Goal: Participate in discussion: Engage in conversation with other users on a specific topic

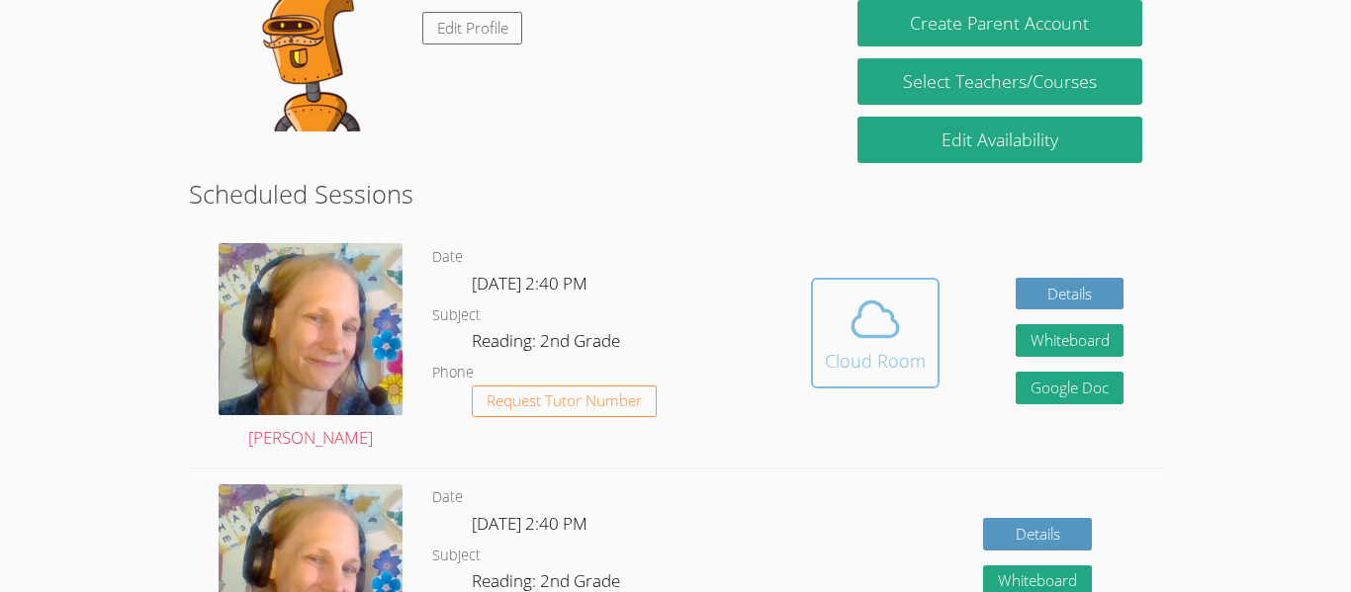
scroll to position [255, 0]
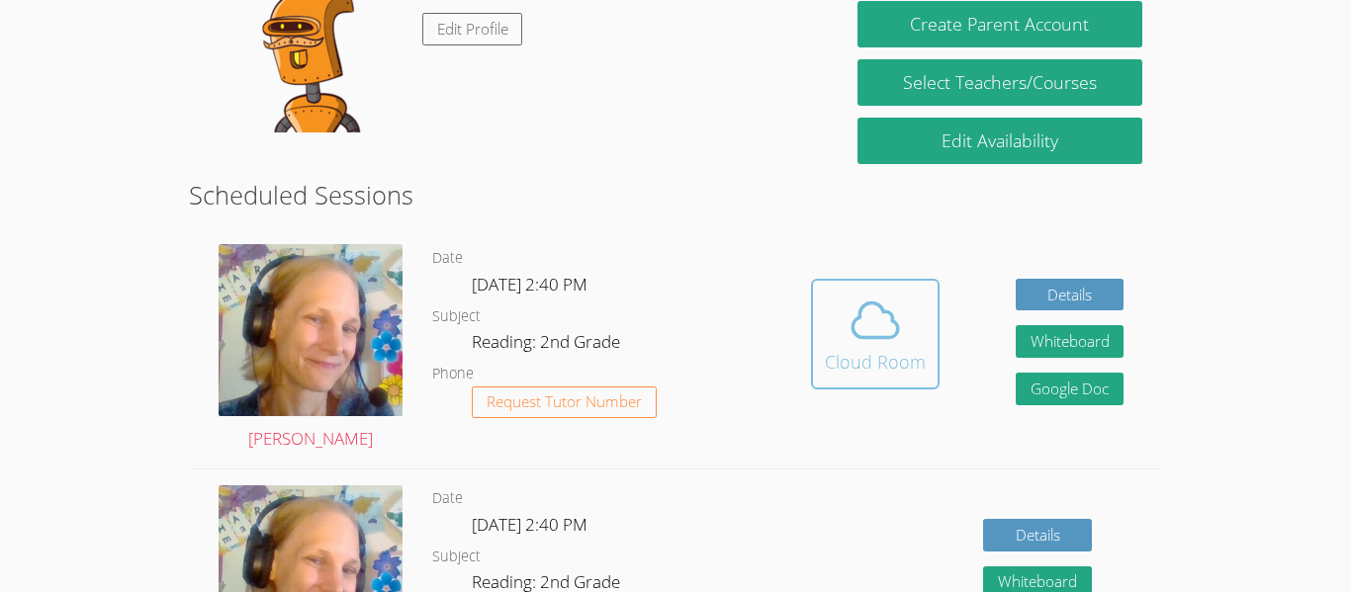
click at [898, 359] on div "Cloud Room" at bounding box center [875, 362] width 101 height 28
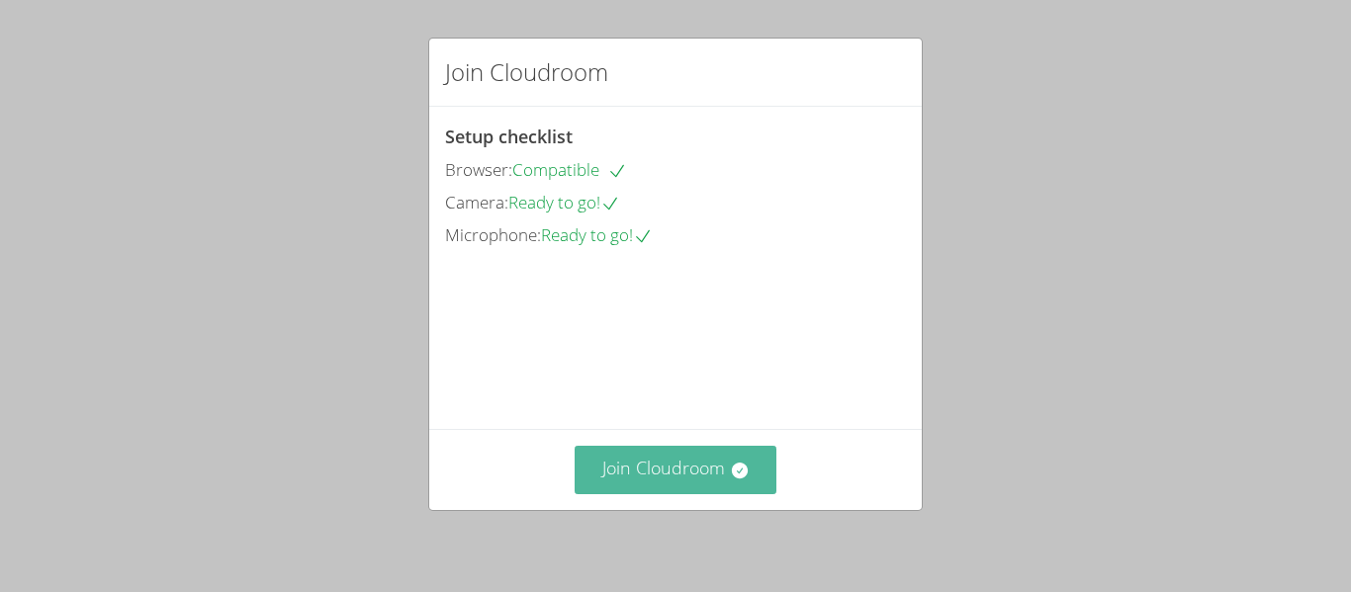
click at [676, 469] on button "Join Cloudroom" at bounding box center [676, 470] width 203 height 48
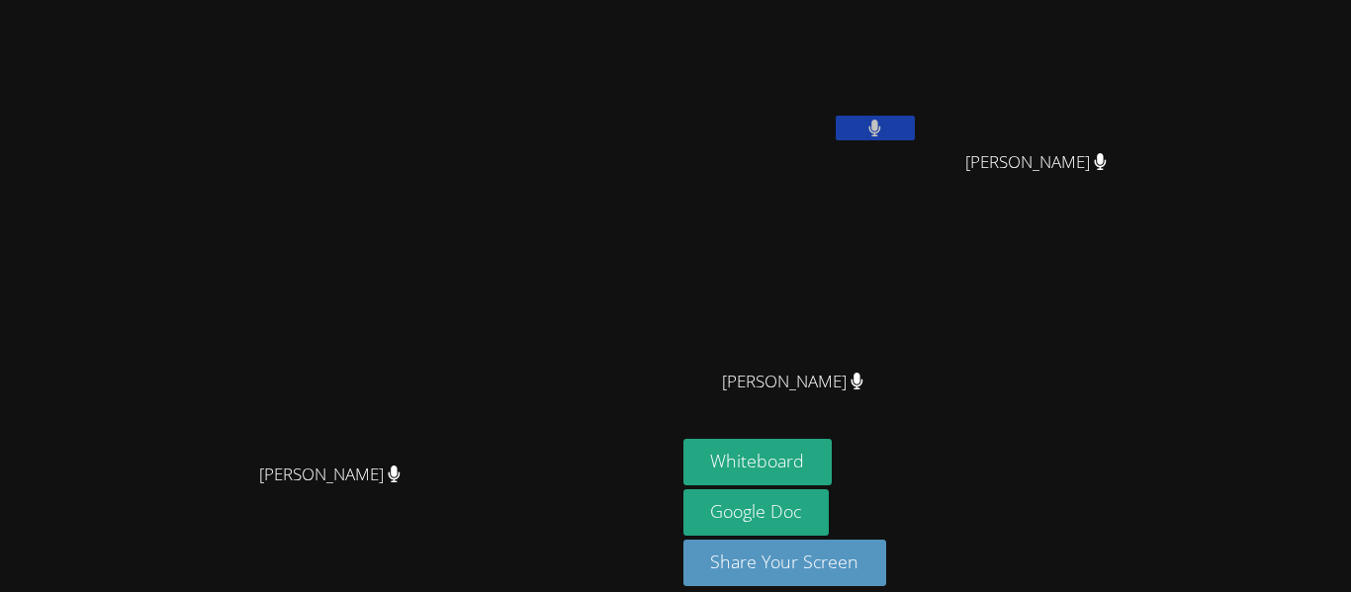
scroll to position [22, 0]
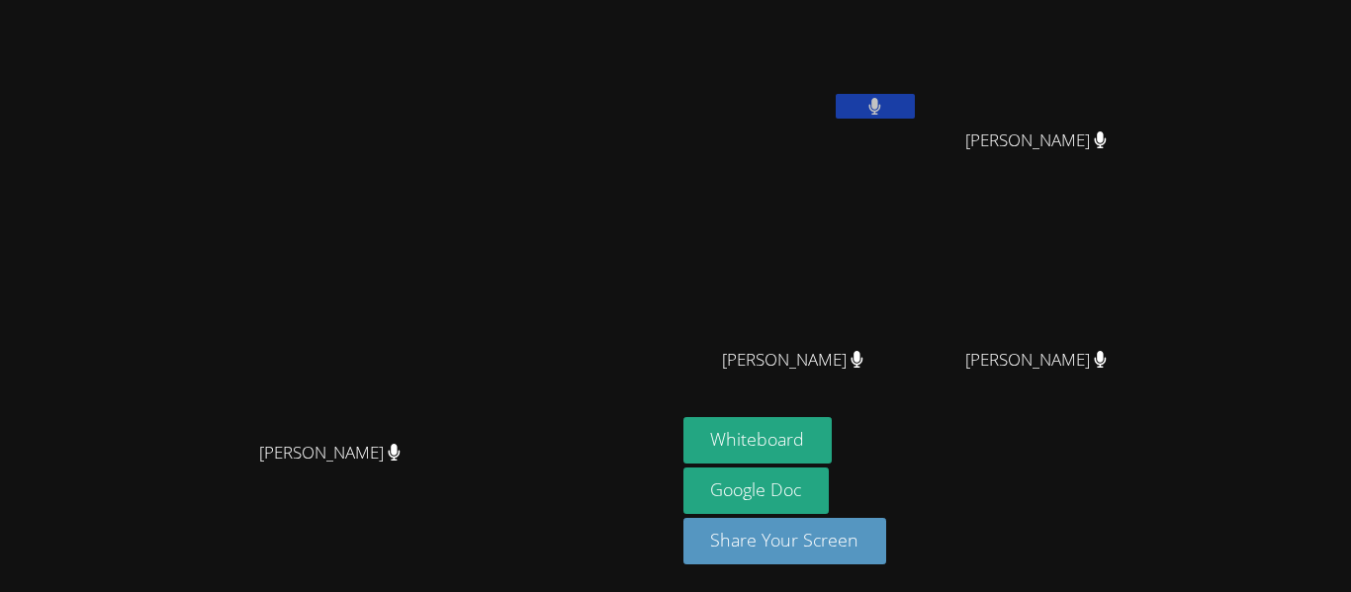
click at [915, 100] on button at bounding box center [875, 106] width 79 height 25
click at [885, 101] on icon at bounding box center [874, 106] width 21 height 17
click at [667, 510] on div at bounding box center [338, 470] width 660 height 79
click at [667, 507] on div at bounding box center [338, 470] width 660 height 79
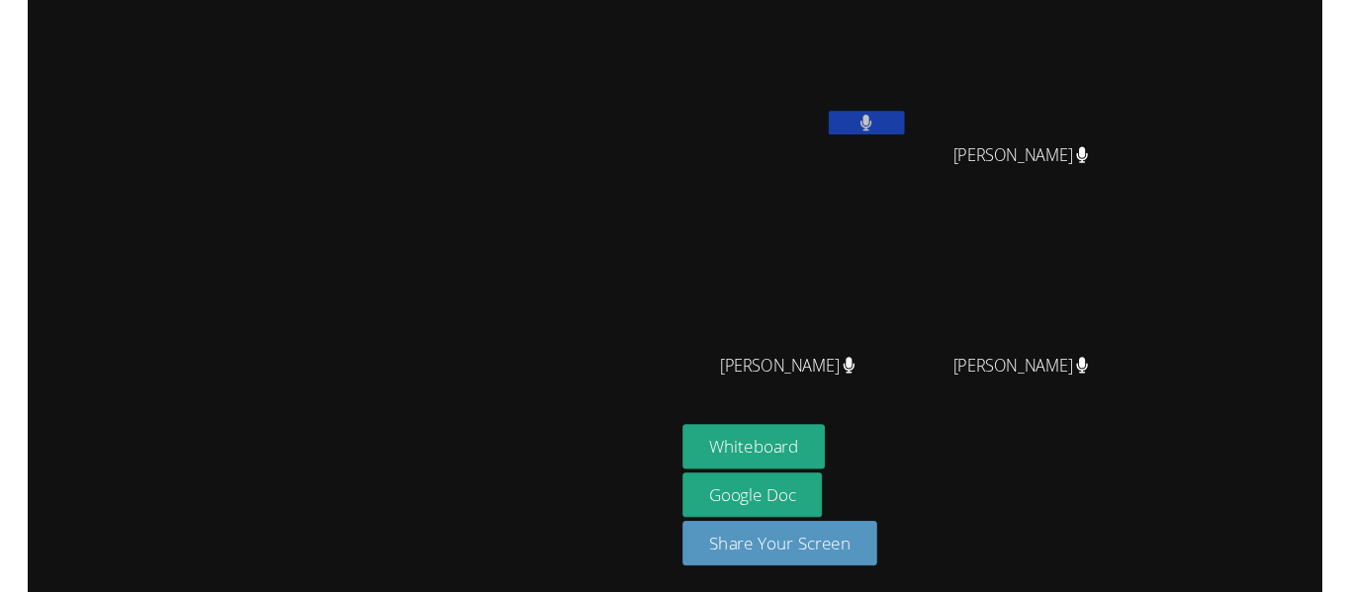
scroll to position [0, 0]
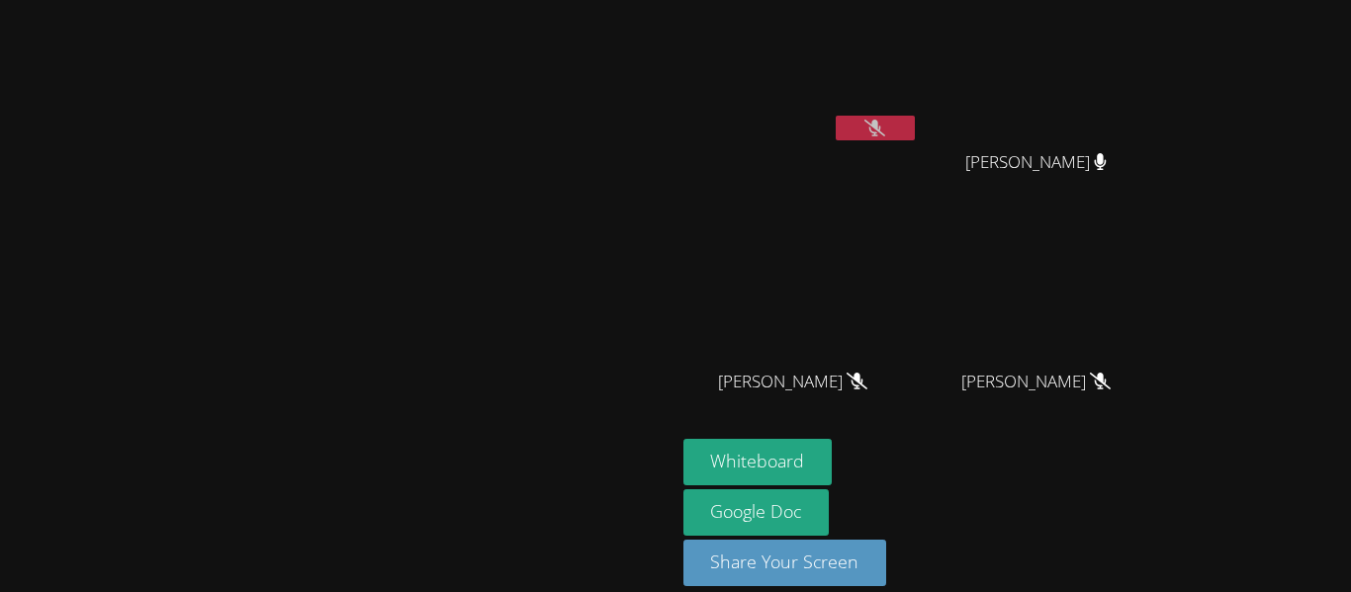
click at [919, 114] on video at bounding box center [800, 74] width 235 height 133
click at [915, 130] on button at bounding box center [875, 128] width 79 height 25
click at [915, 123] on button at bounding box center [875, 128] width 79 height 25
click at [881, 120] on icon at bounding box center [874, 128] width 13 height 17
click at [915, 129] on button at bounding box center [875, 128] width 79 height 25
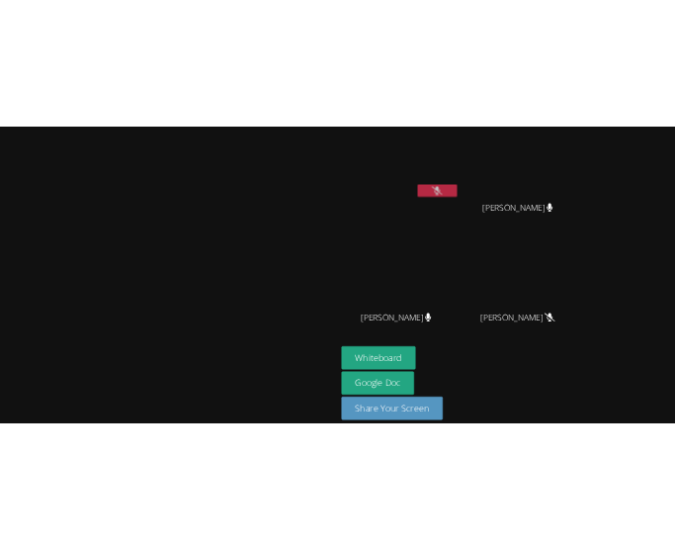
scroll to position [22, 0]
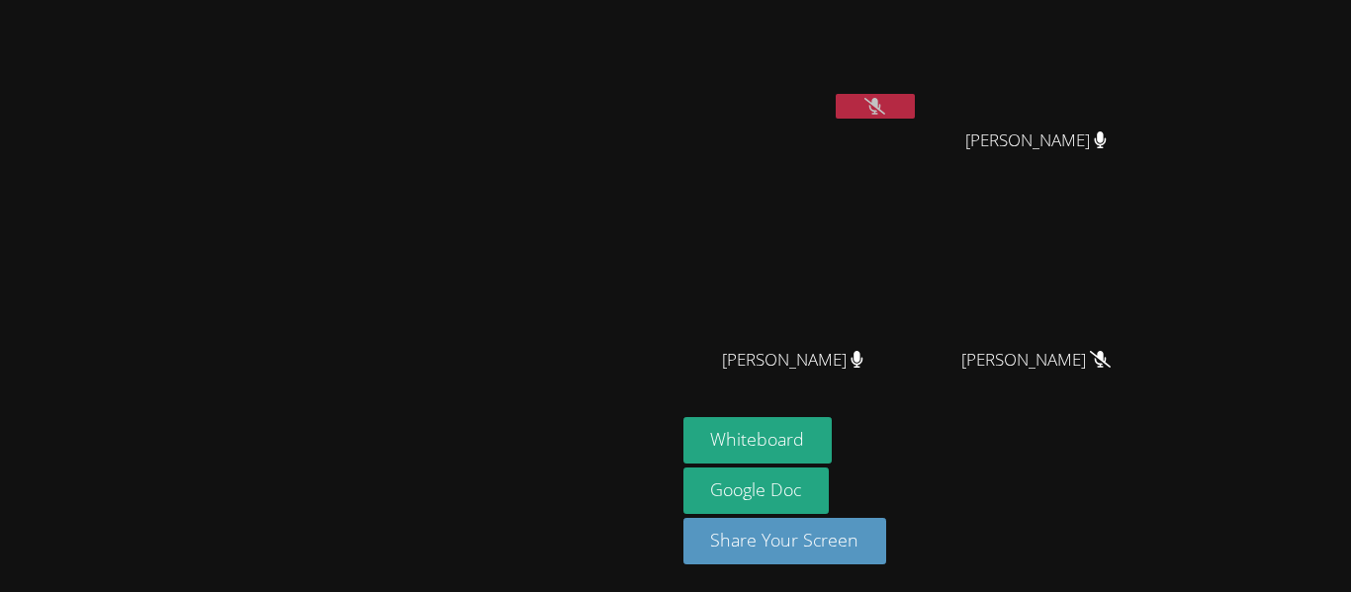
click at [919, 157] on div "[PERSON_NAME]" at bounding box center [800, 92] width 235 height 212
click at [919, 188] on div "[PERSON_NAME]" at bounding box center [800, 92] width 235 height 212
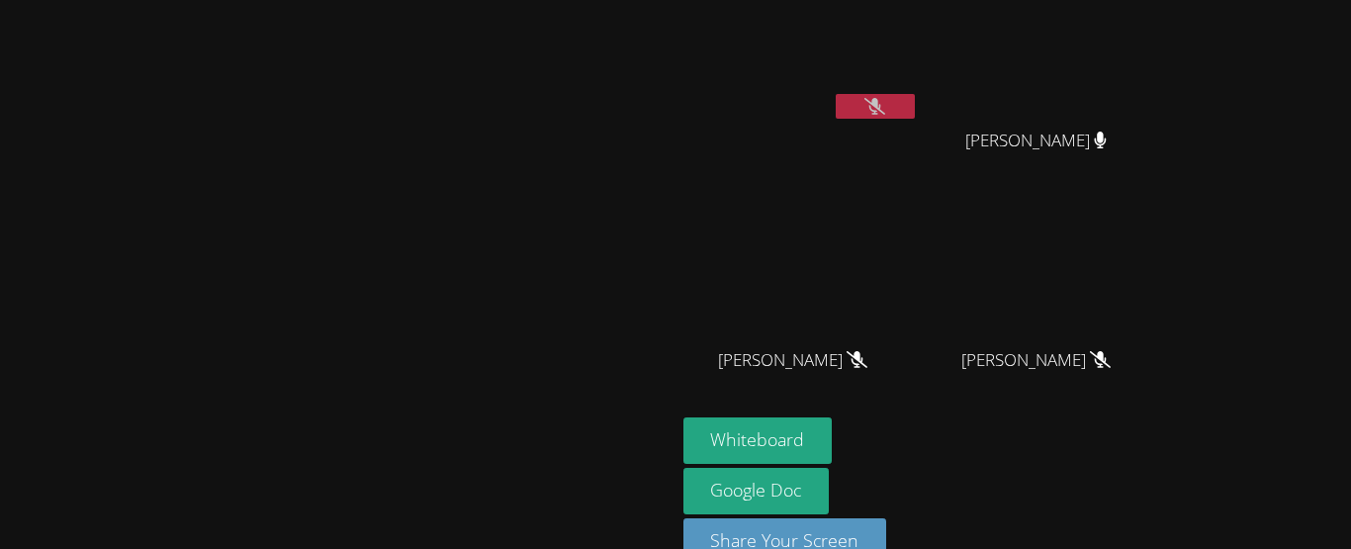
click at [486, 231] on video at bounding box center [337, 245] width 297 height 371
click at [915, 102] on button at bounding box center [875, 106] width 79 height 25
click at [915, 104] on button at bounding box center [875, 106] width 79 height 25
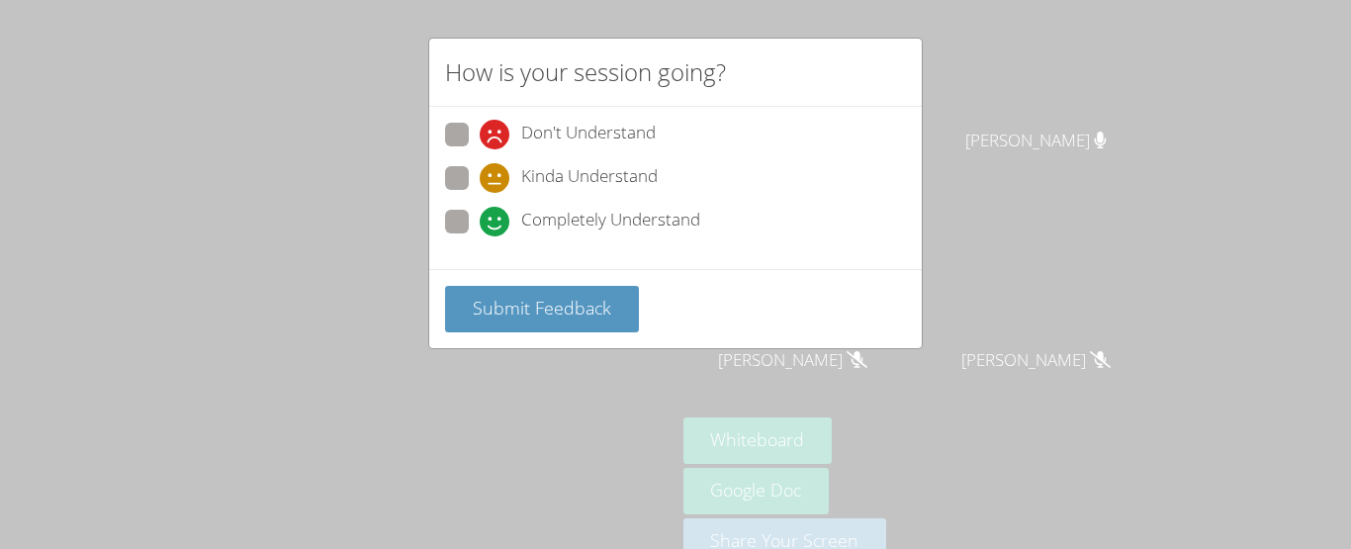
click at [480, 193] on span at bounding box center [480, 193] width 0 height 0
click at [480, 176] on input "Kinda Understand" at bounding box center [488, 174] width 17 height 17
radio input "true"
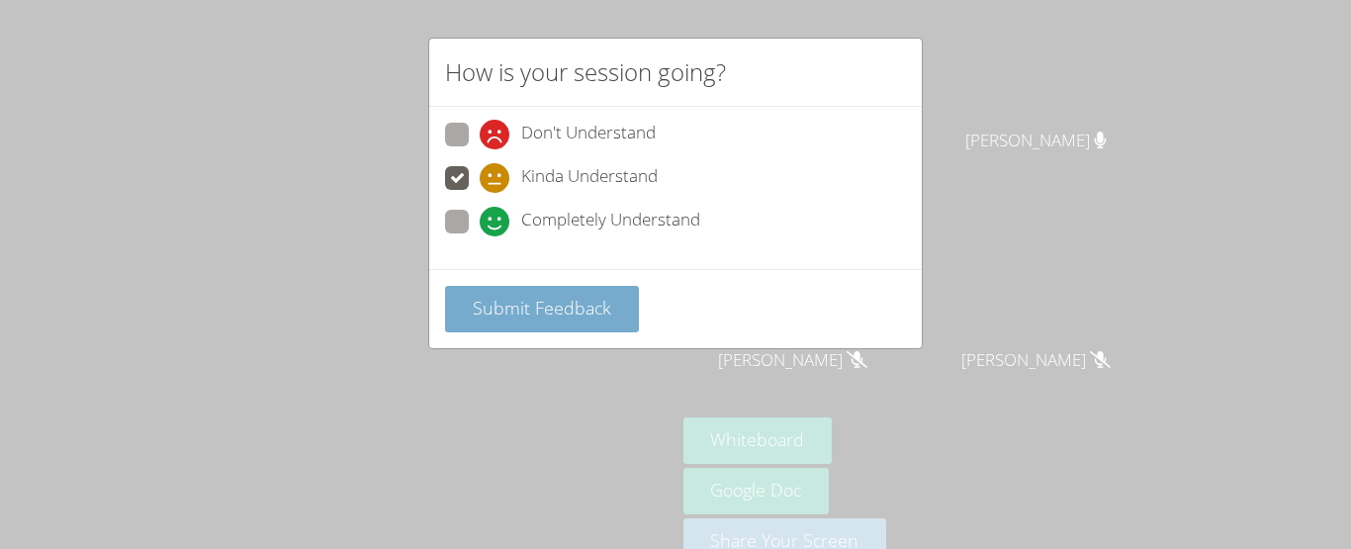
click at [485, 303] on span "Submit Feedback" at bounding box center [542, 308] width 138 height 24
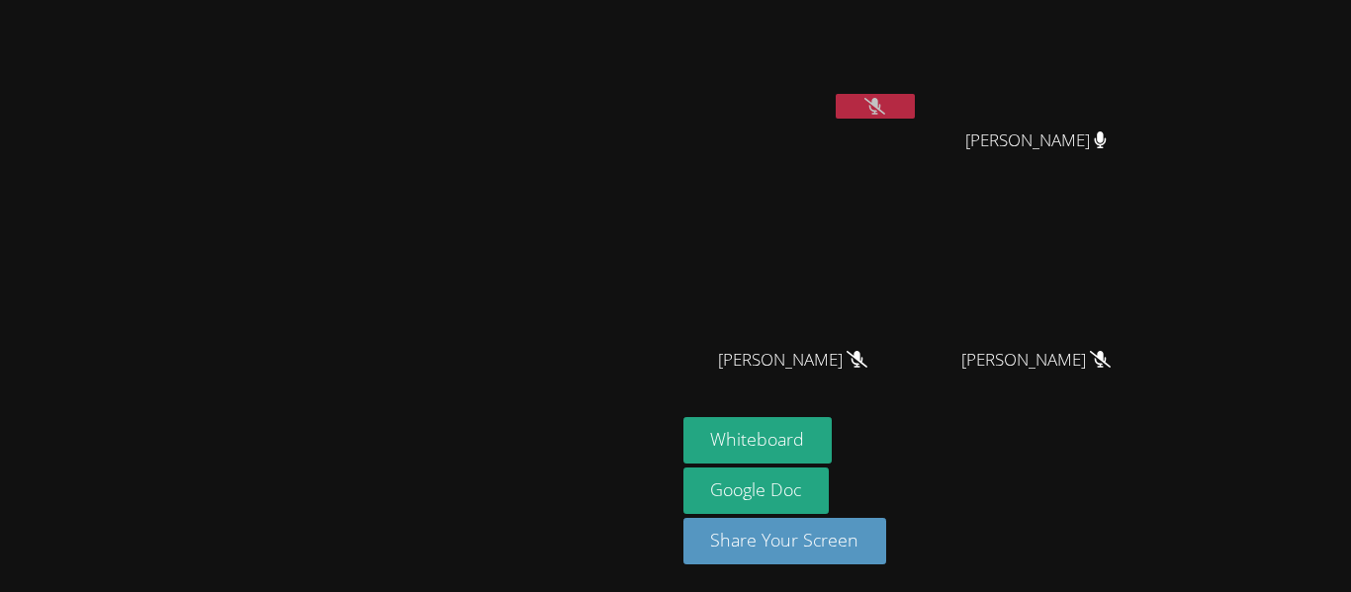
click at [486, 94] on video at bounding box center [337, 245] width 297 height 371
click at [915, 95] on button at bounding box center [875, 106] width 79 height 25
click at [1170, 587] on aside "JONAS VALLE GERARDO ADAME GERARDO ADAME ANGEL ROMERO ANGEL ROMERO MILA’VAE TAVA…" at bounding box center [922, 285] width 494 height 614
click at [1170, 588] on aside "JONAS VALLE GERARDO ADAME GERARDO ADAME ANGEL ROMERO ANGEL ROMERO MILA’VAE TAVA…" at bounding box center [922, 285] width 494 height 614
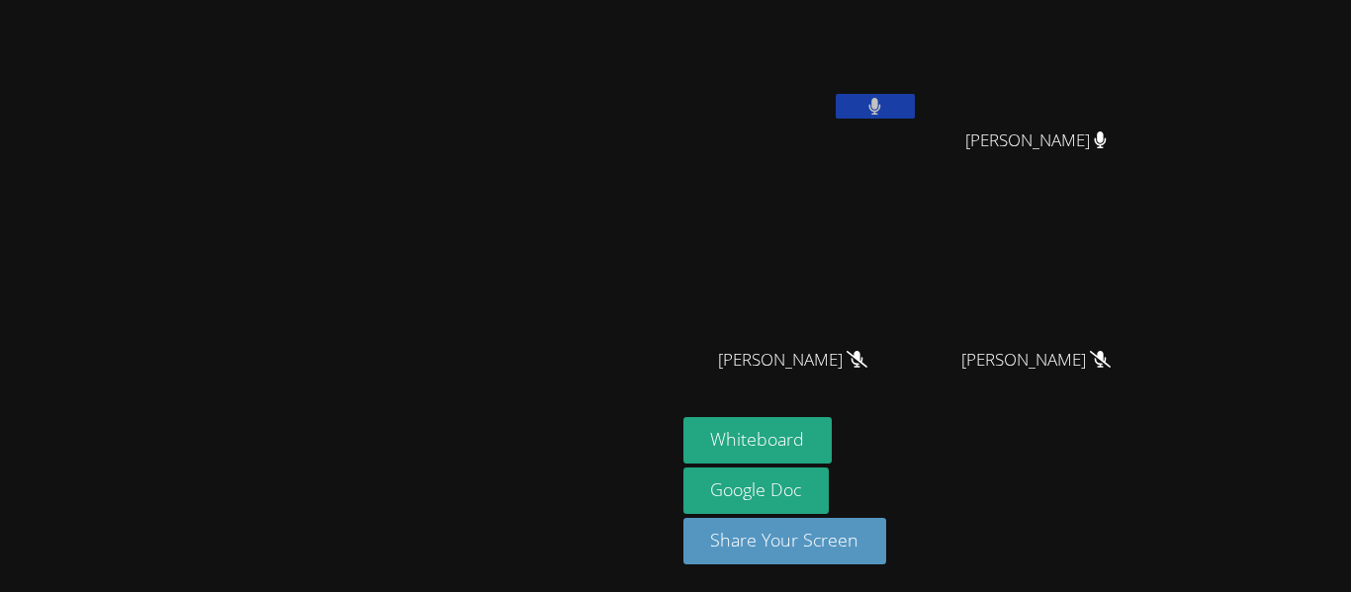
scroll to position [0, 0]
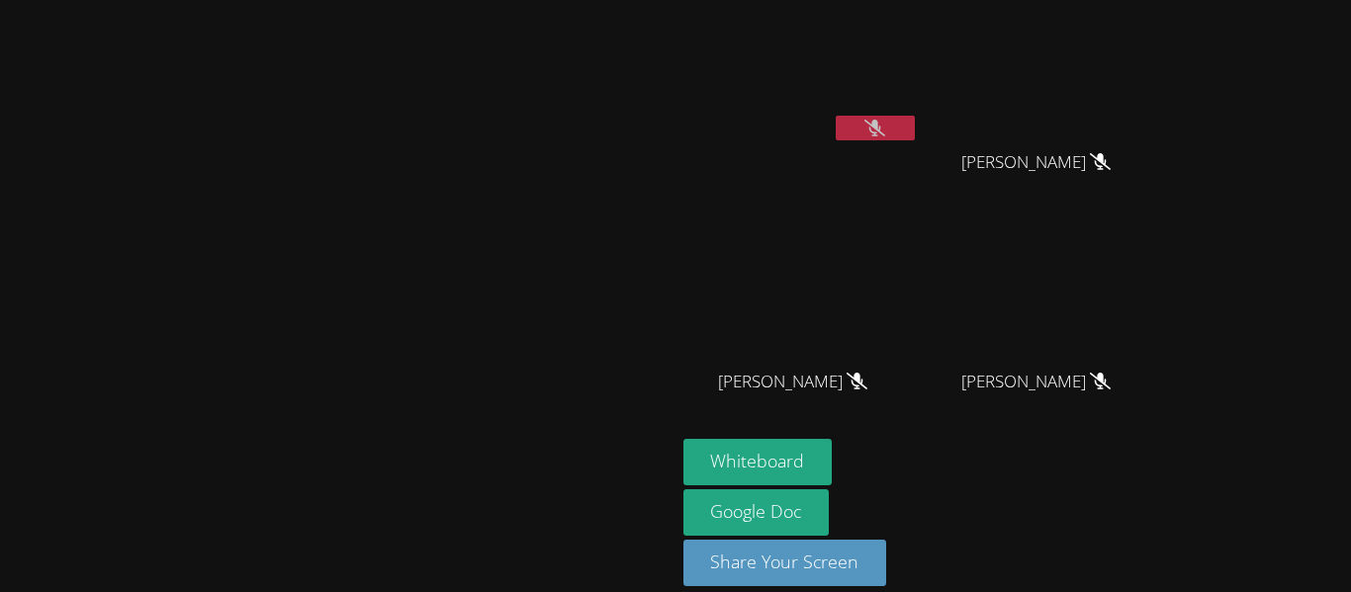
click at [915, 122] on button at bounding box center [875, 128] width 79 height 25
click at [881, 133] on icon at bounding box center [875, 128] width 12 height 17
click at [881, 134] on icon at bounding box center [874, 128] width 13 height 17
click at [836, 116] on button at bounding box center [875, 128] width 79 height 25
